Goal: Obtain resource: Download file/media

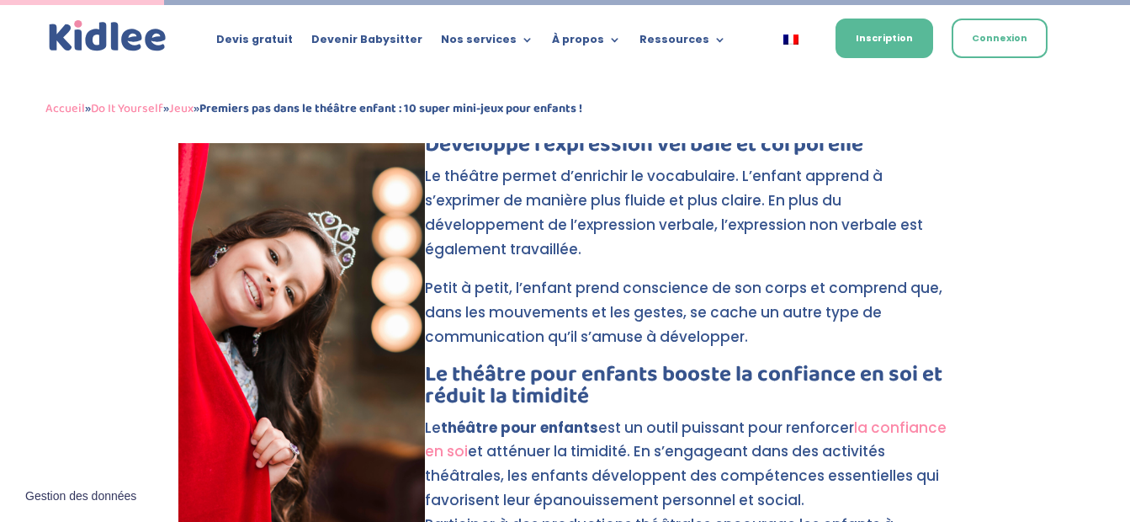
scroll to position [774, 0]
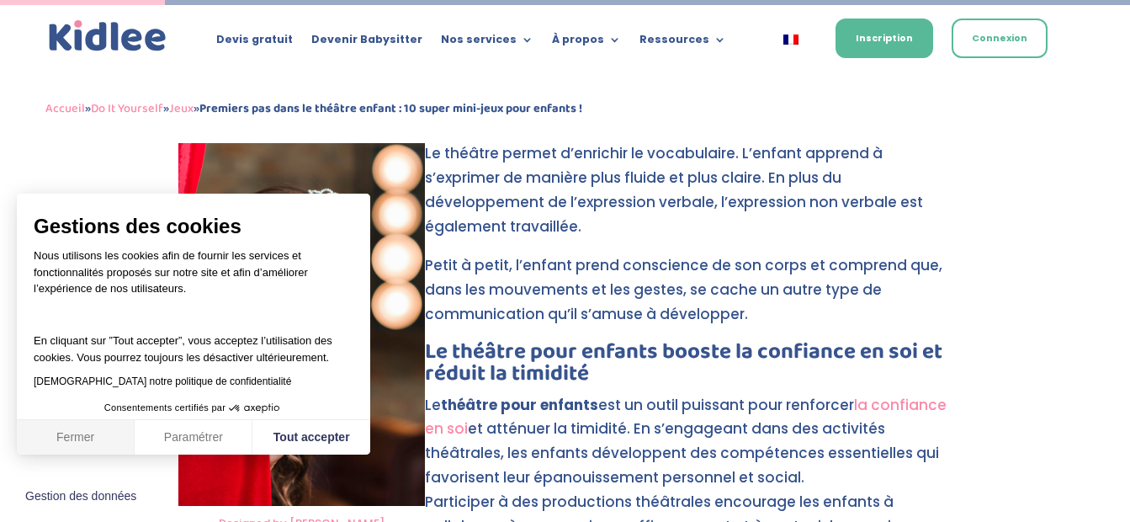
click at [86, 436] on button "Fermer" at bounding box center [76, 437] width 118 height 35
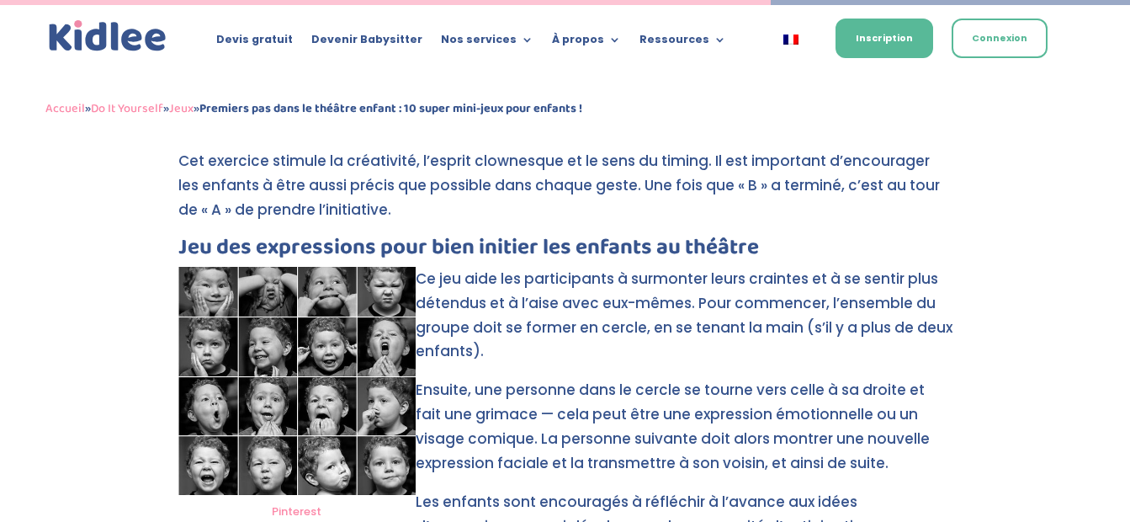
scroll to position [3635, 0]
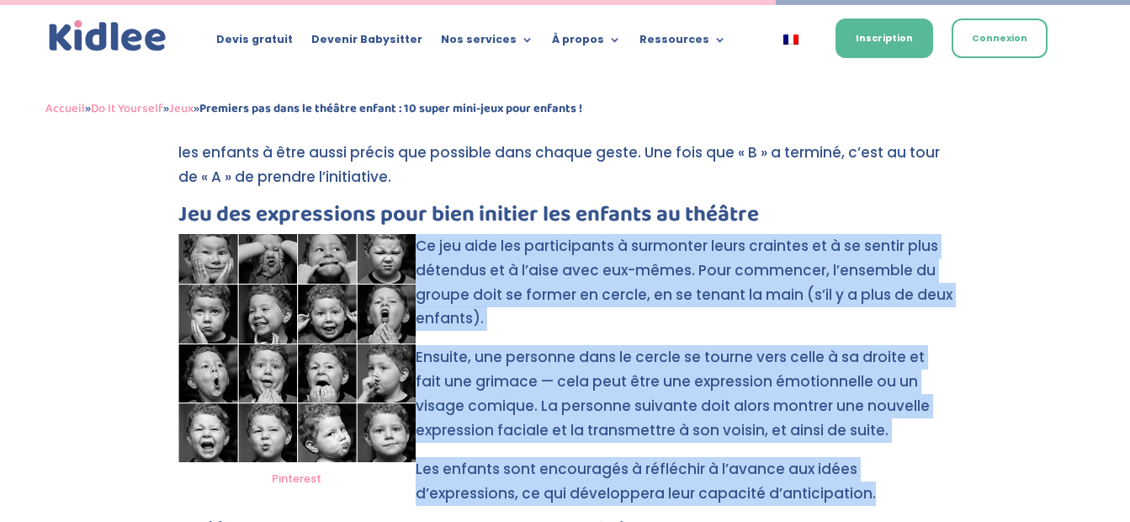
drag, startPoint x: 418, startPoint y: 216, endPoint x: 884, endPoint y: 469, distance: 530.1
copy div "Ce jeu aide les participants à surmonter leurs craintes et à se sentir plus dét…"
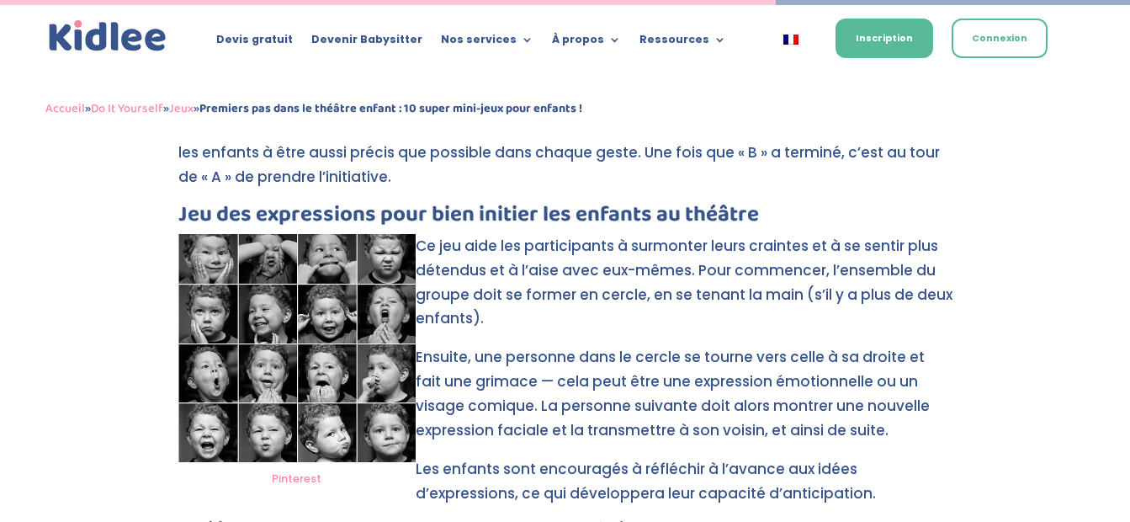
click at [879, 135] on div "Accueil » Do It Yourself » Jeux » Premiers pas dans le théâtre enfant : 10 supe…" at bounding box center [565, 109] width 1040 height 70
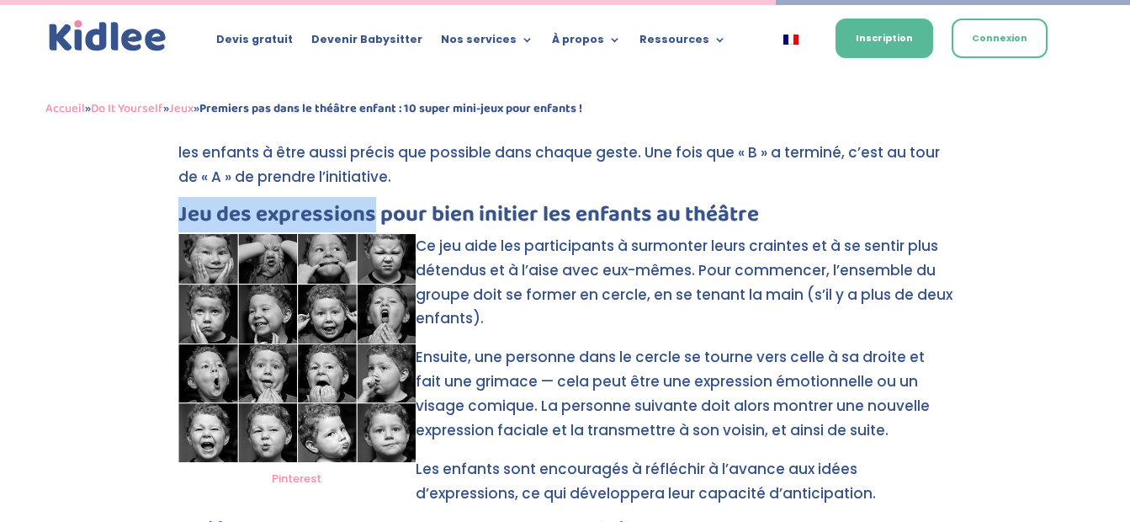
drag, startPoint x: 180, startPoint y: 190, endPoint x: 371, endPoint y: 187, distance: 191.0
click at [371, 204] on h3 "Jeu des expressions pour bien initier les enfants au théâtre" at bounding box center [565, 219] width 774 height 30
copy h3 "Jeu des expressions"
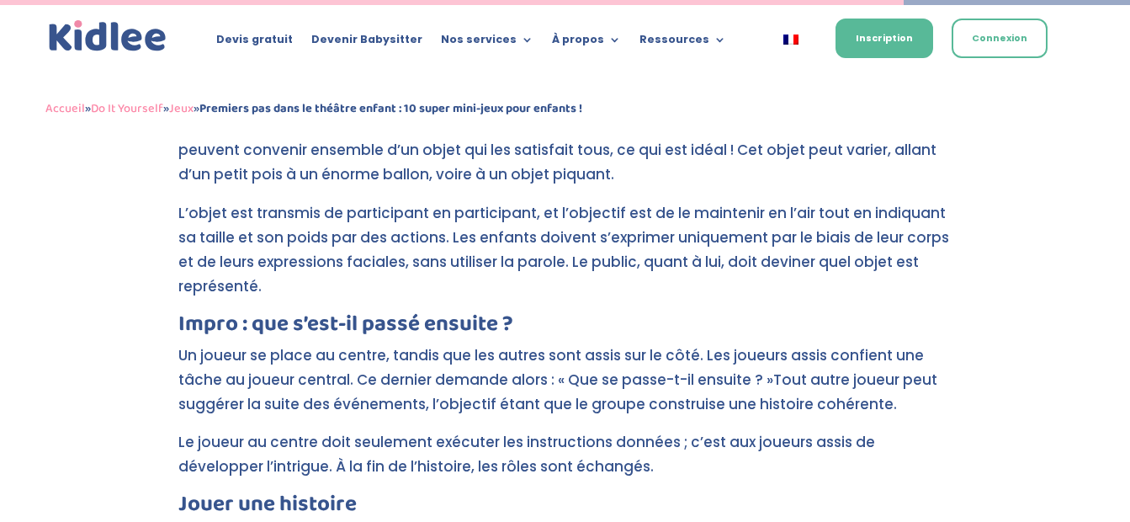
scroll to position [4241, 0]
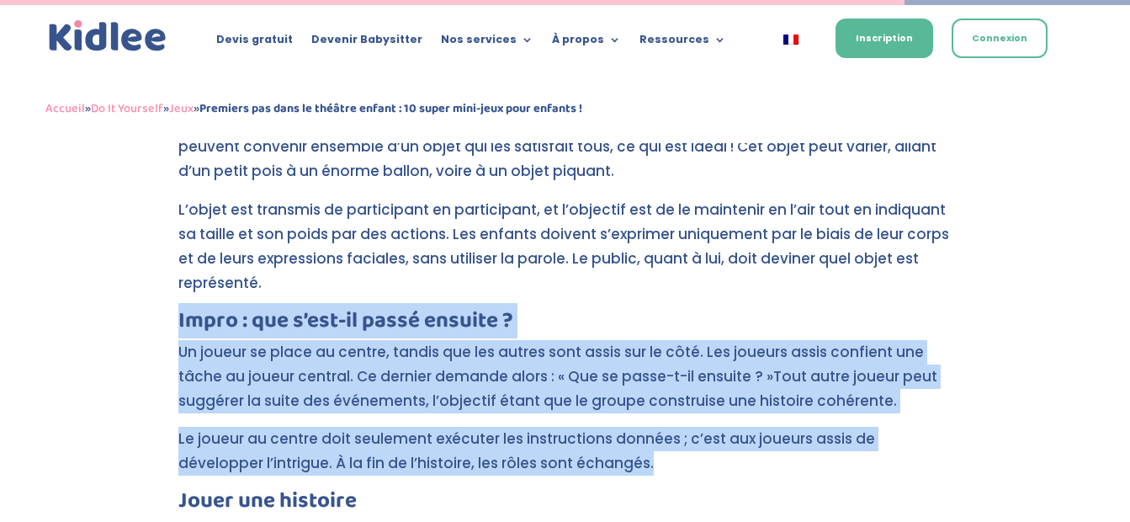
drag, startPoint x: 180, startPoint y: 268, endPoint x: 674, endPoint y: 410, distance: 514.0
copy div "Impro : que s’est-il passé ensuite ? Un joueur se place au centre, tandis que l…"
click at [868, 427] on p "Le joueur au centre doit seulement exécuter les instructions données ; c’est au…" at bounding box center [565, 458] width 774 height 63
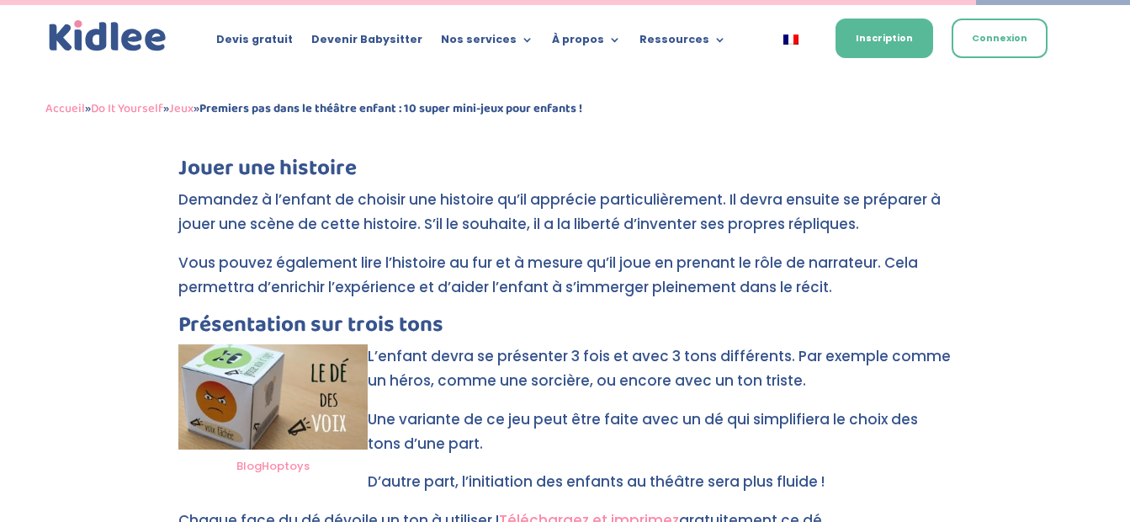
scroll to position [4577, 0]
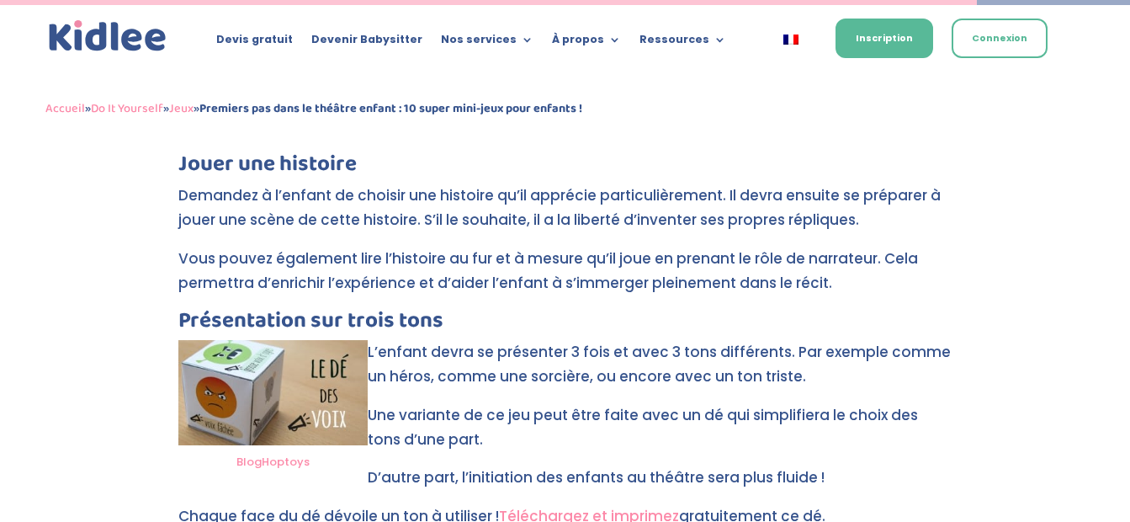
click at [647, 506] on link "Téléchargez et imprimez" at bounding box center [589, 516] width 180 height 20
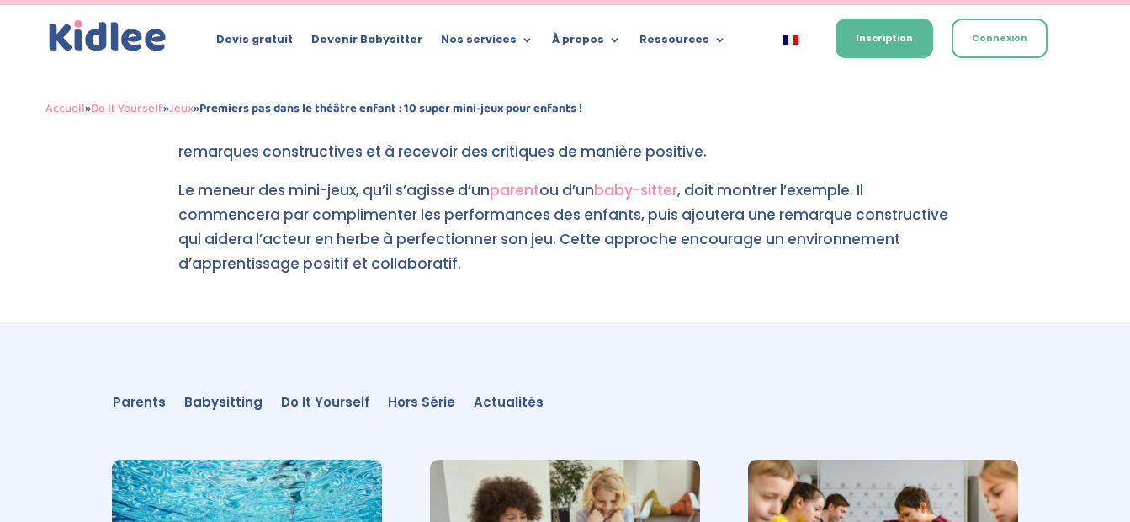
scroll to position [5766, 0]
